Goal: Task Accomplishment & Management: Use online tool/utility

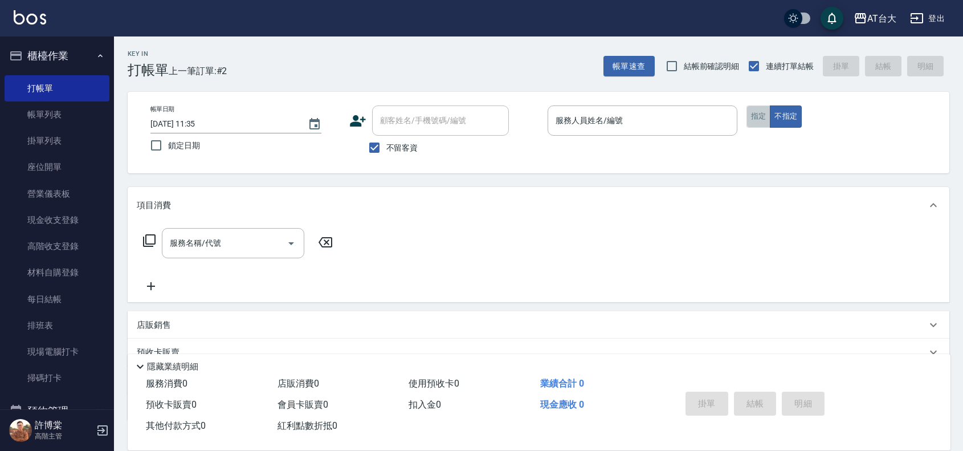
click at [757, 111] on button "指定" at bounding box center [759, 116] width 25 height 22
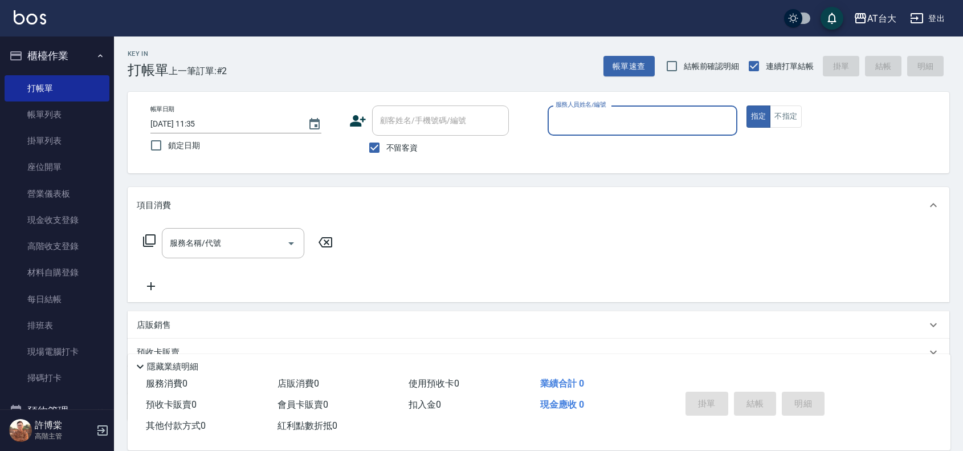
click at [635, 126] on input "服務人員姓名/編號" at bounding box center [643, 121] width 180 height 20
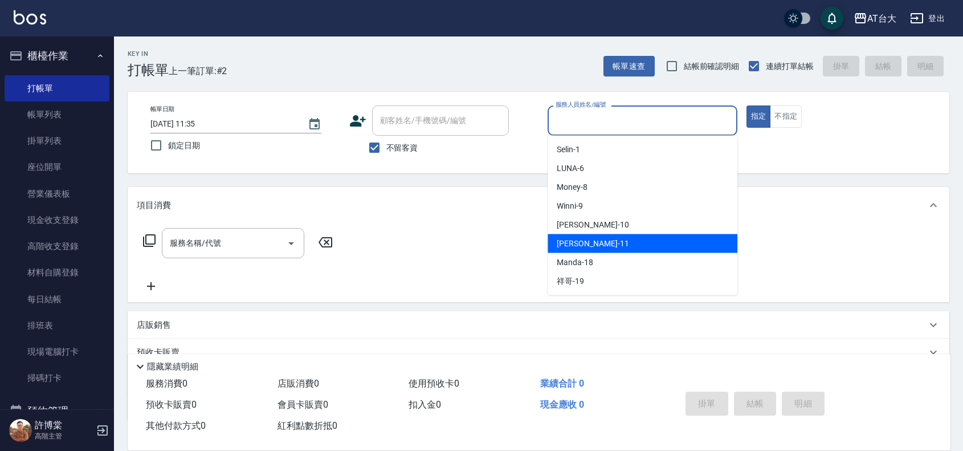
click at [603, 243] on div "[PERSON_NAME] -11" at bounding box center [643, 243] width 190 height 19
type input "[PERSON_NAME]-11"
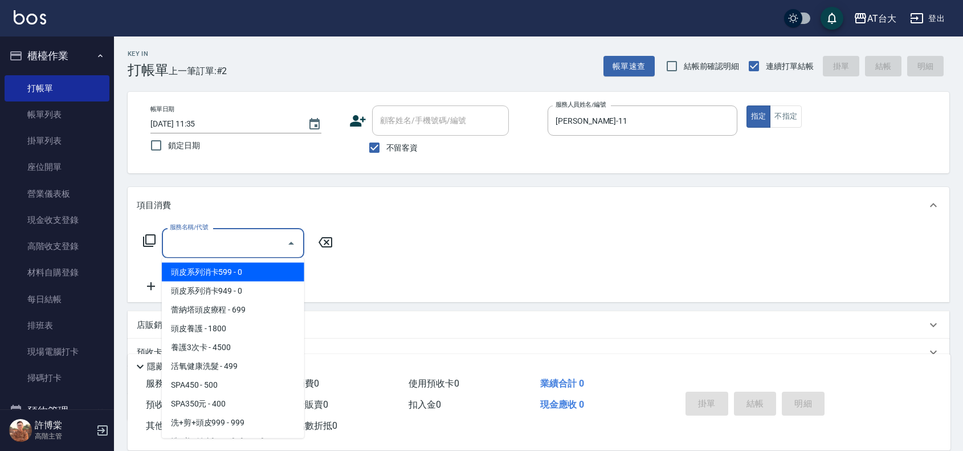
click at [209, 237] on div "服務名稱/代號 服務名稱/代號" at bounding box center [233, 243] width 143 height 30
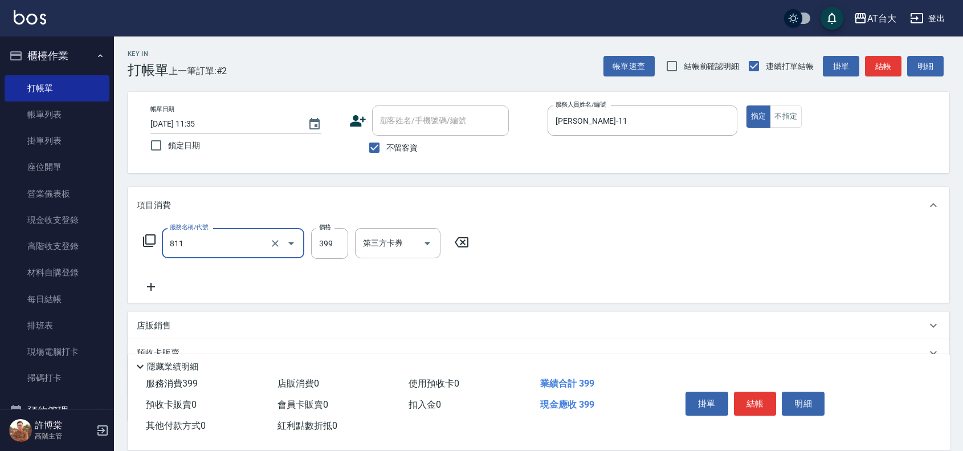
type input "洗+剪(811)"
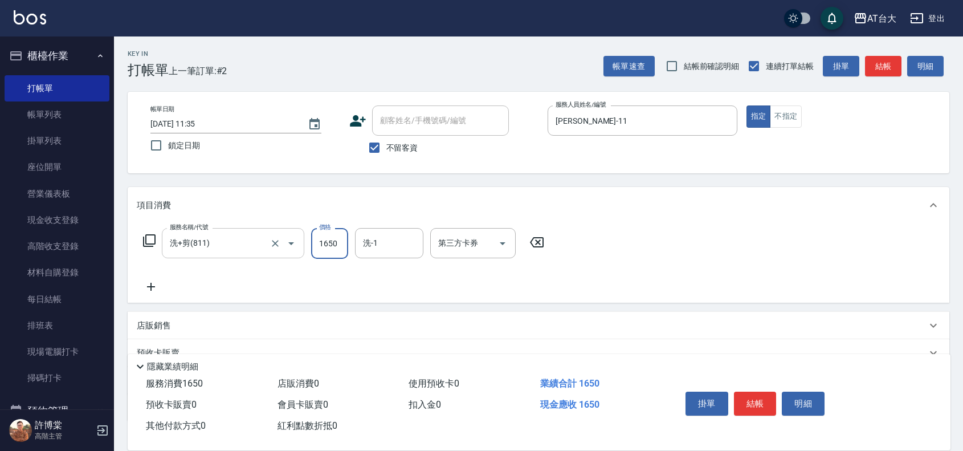
type input "1650"
click at [747, 399] on button "結帳" at bounding box center [755, 404] width 43 height 24
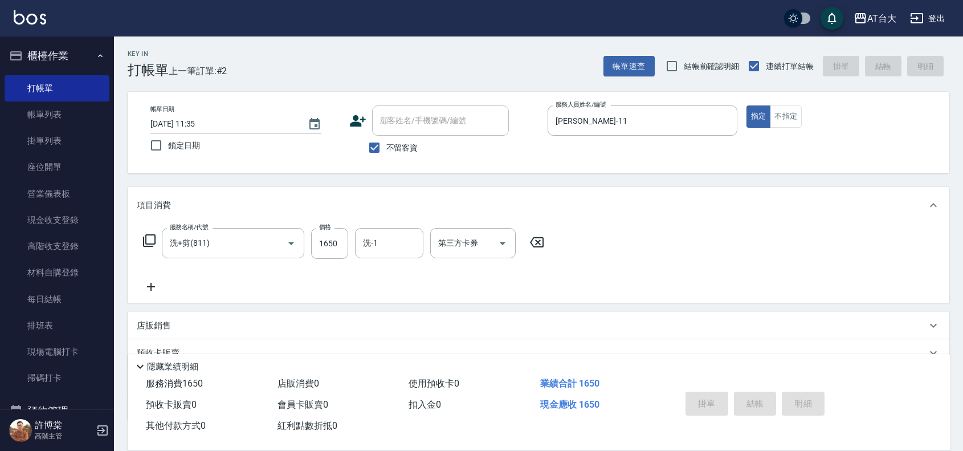
type input "[DATE] 12:52"
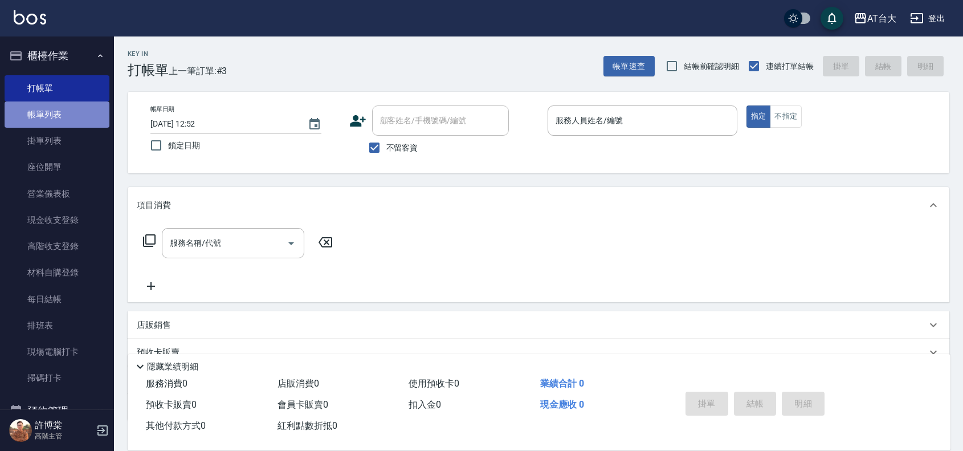
click at [64, 119] on link "帳單列表" at bounding box center [57, 114] width 105 height 26
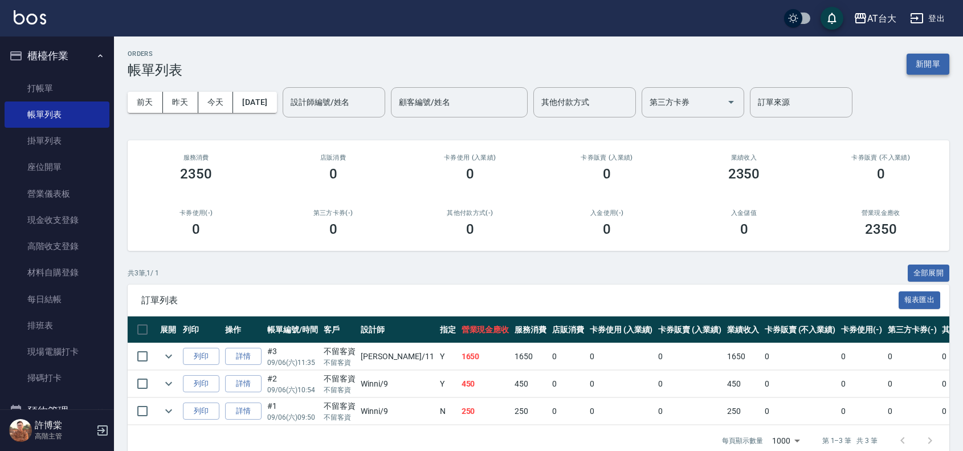
click at [933, 60] on button "新開單" at bounding box center [928, 64] width 43 height 21
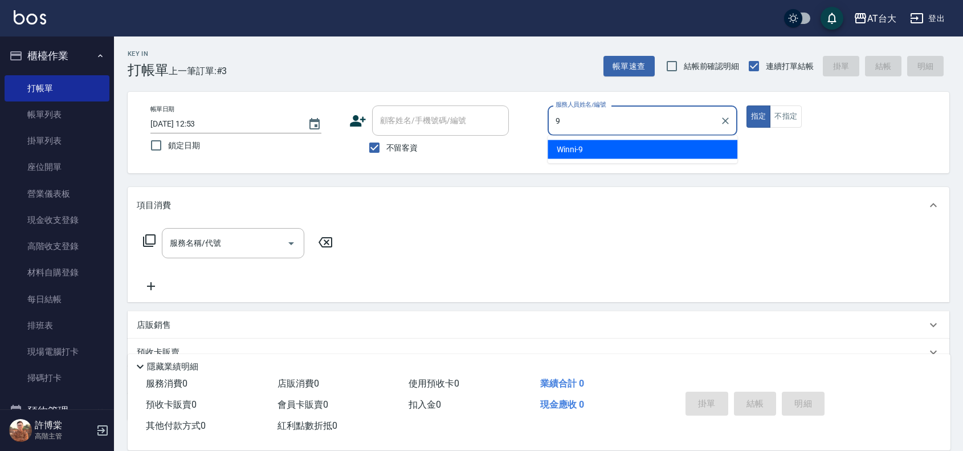
type input "Winni-9"
type button "true"
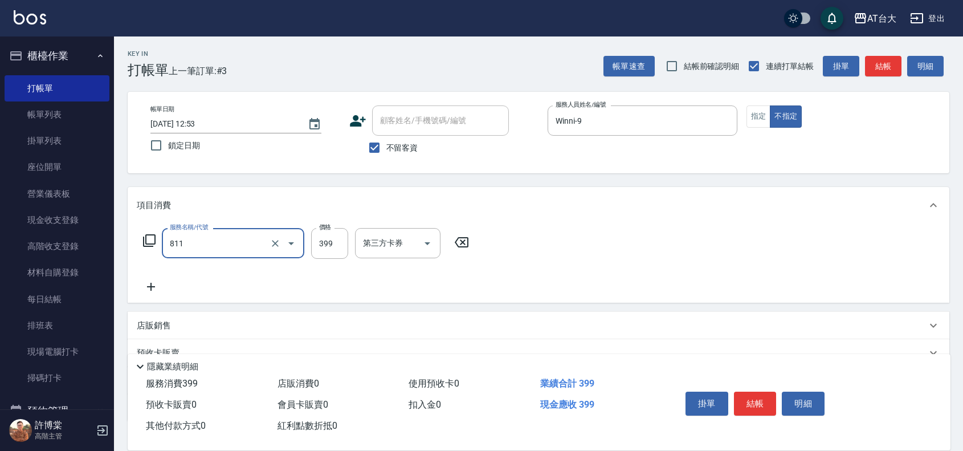
type input "洗+剪(811)"
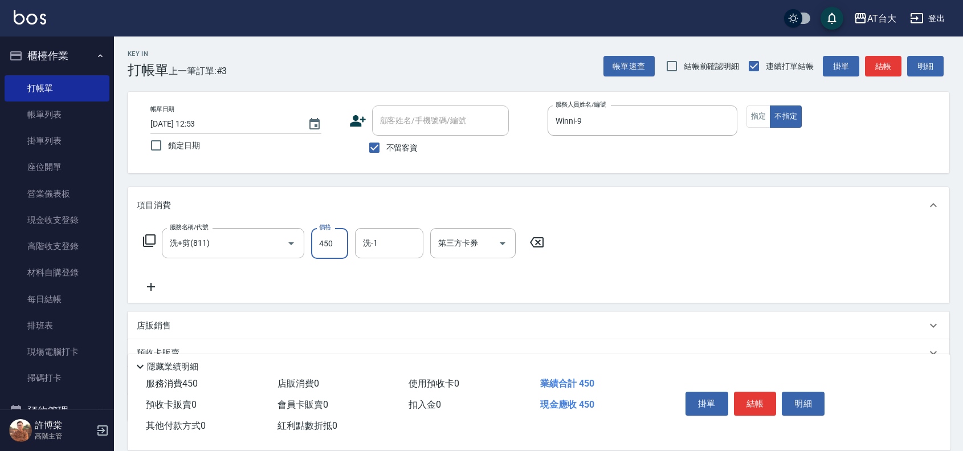
type input "450"
click at [895, 324] on div "店販銷售" at bounding box center [532, 326] width 790 height 12
click at [759, 396] on button "結帳" at bounding box center [755, 404] width 43 height 24
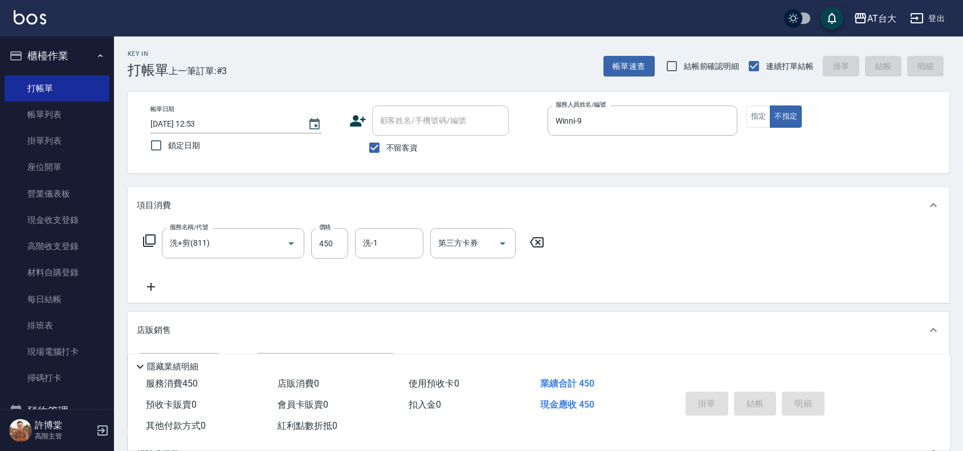
type input "[DATE] 12:58"
